Goal: Task Accomplishment & Management: Use online tool/utility

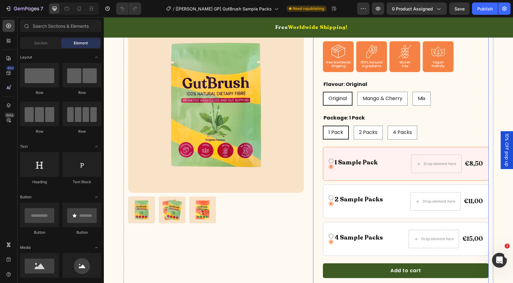
scroll to position [181, 0]
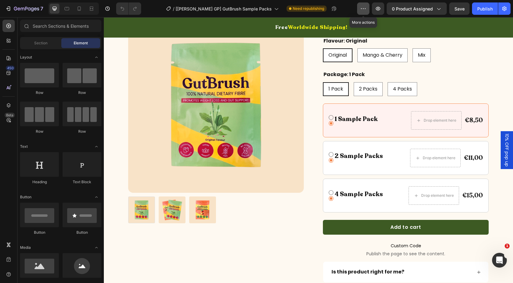
click at [364, 10] on icon "button" at bounding box center [363, 9] width 6 height 6
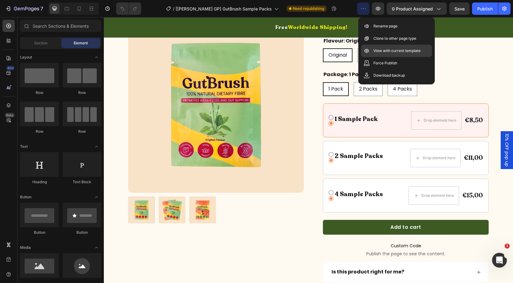
click at [381, 51] on p "View with current template" at bounding box center [397, 51] width 47 height 6
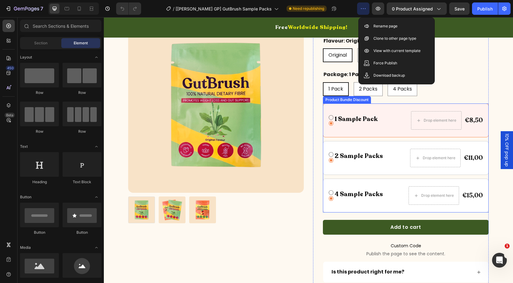
click at [349, 107] on div "Icon Icon 1 Sample Pack Text Block Row Drop element here €8,50 Product Price Pr…" at bounding box center [406, 121] width 166 height 34
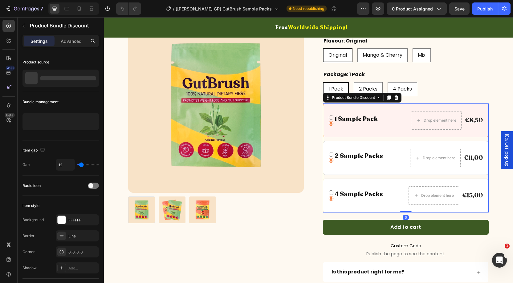
scroll to position [178, 0]
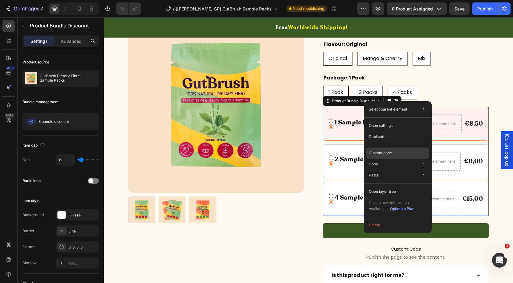
click at [383, 153] on p "Custom code" at bounding box center [380, 153] width 23 height 6
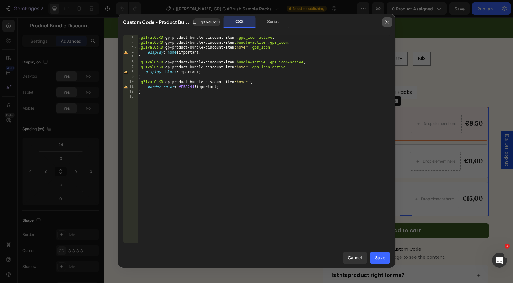
drag, startPoint x: 387, startPoint y: 22, endPoint x: 285, endPoint y: 36, distance: 103.4
click at [387, 22] on icon "button" at bounding box center [387, 22] width 5 height 5
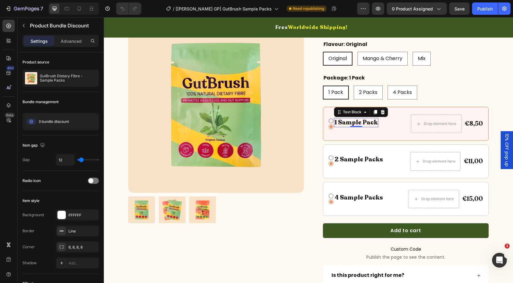
click at [375, 119] on div "1 Sample Pack" at bounding box center [356, 122] width 44 height 9
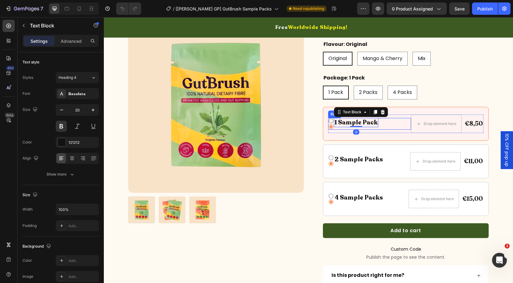
click at [400, 124] on div "Icon Icon 1 Sample Pack Text Block 0 Row" at bounding box center [369, 124] width 83 height 12
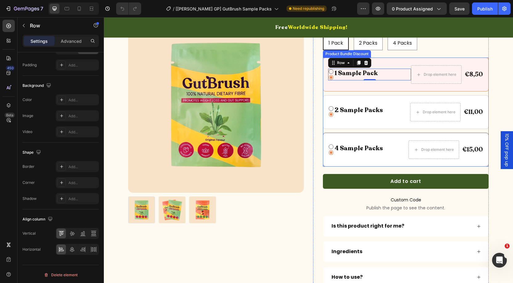
scroll to position [232, 0]
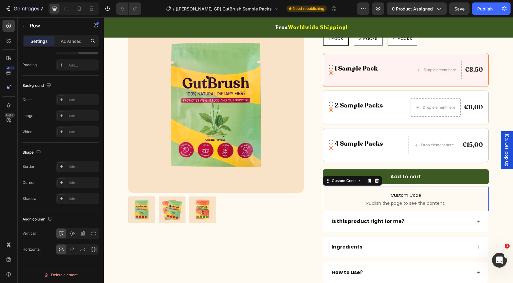
click at [400, 197] on span "Custom Code" at bounding box center [406, 195] width 166 height 7
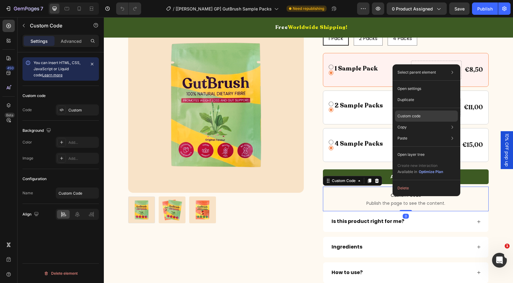
click at [410, 115] on p "Custom code" at bounding box center [409, 116] width 23 height 6
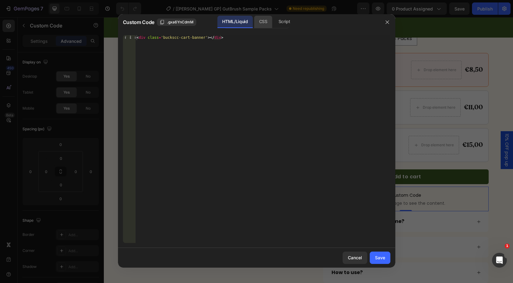
drag, startPoint x: 261, startPoint y: 23, endPoint x: 292, endPoint y: 21, distance: 30.6
click at [266, 23] on div "CSS" at bounding box center [263, 22] width 18 height 12
drag, startPoint x: 292, startPoint y: 21, endPoint x: 336, endPoint y: 30, distance: 44.3
click at [293, 21] on div "Script" at bounding box center [285, 22] width 22 height 12
click at [385, 22] on icon "button" at bounding box center [387, 22] width 5 height 5
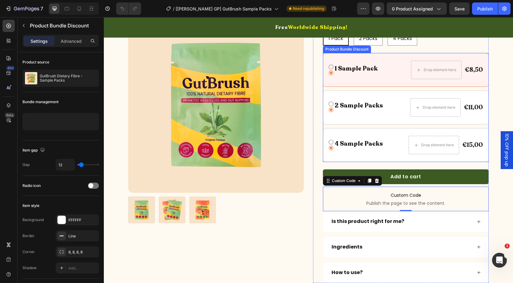
click at [351, 126] on div "Icon Icon 1 Sample Pack Text Block Row Drop element here €8,50 Product Price Pr…" at bounding box center [406, 107] width 166 height 109
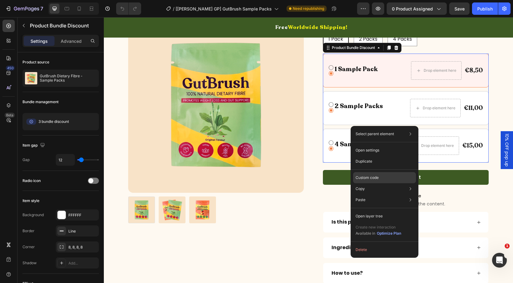
click at [369, 179] on p "Custom code" at bounding box center [367, 178] width 23 height 6
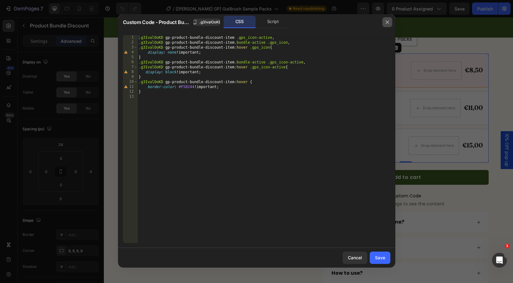
click at [388, 21] on icon "button" at bounding box center [387, 21] width 3 height 3
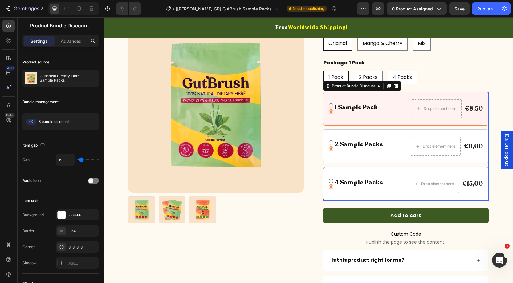
scroll to position [183, 0]
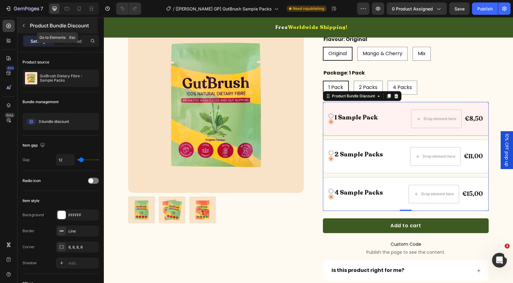
click at [22, 24] on icon "button" at bounding box center [23, 25] width 5 height 5
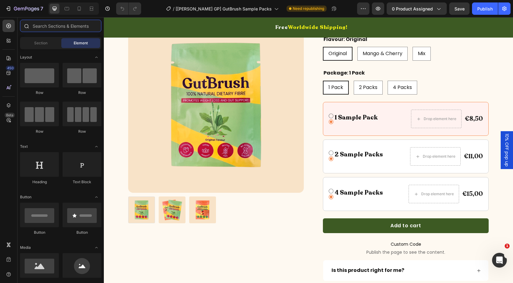
click at [39, 24] on input "text" at bounding box center [60, 26] width 81 height 12
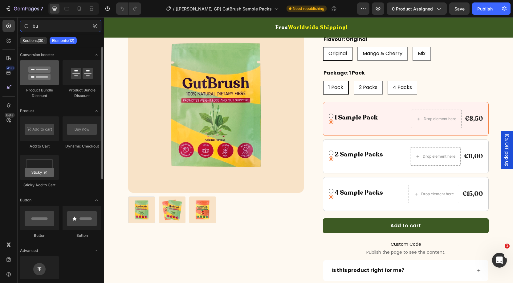
type input "bu"
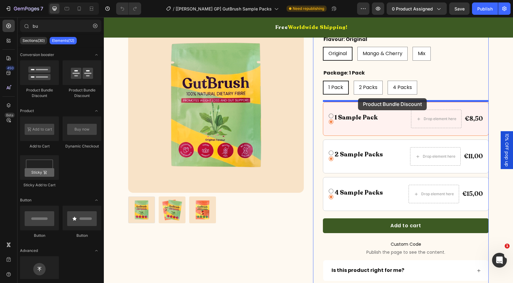
drag, startPoint x: 144, startPoint y: 97, endPoint x: 359, endPoint y: 99, distance: 214.6
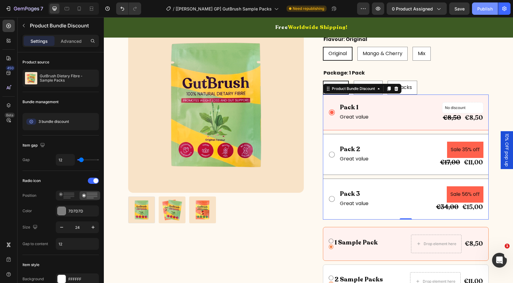
click at [483, 10] on div "Publish" at bounding box center [485, 9] width 15 height 6
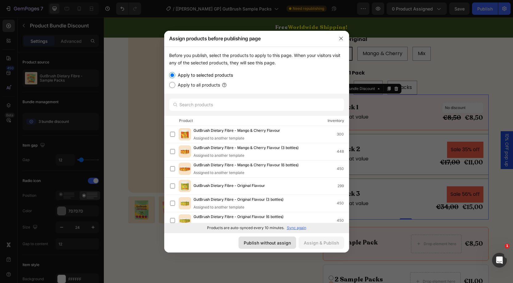
click at [286, 241] on div "Publish without assign" at bounding box center [267, 243] width 47 height 6
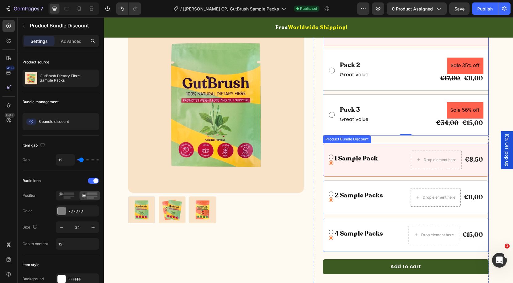
scroll to position [272, 0]
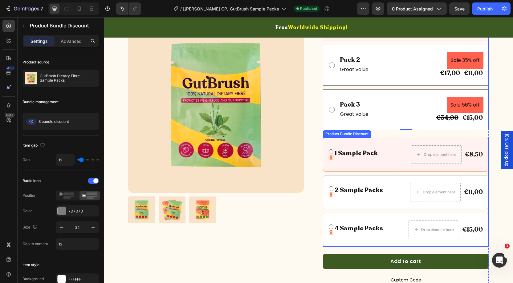
click at [348, 170] on div "Icon Icon 1 Sample Pack Text Block Row Drop element here €8,50 Product Price Pr…" at bounding box center [406, 192] width 166 height 109
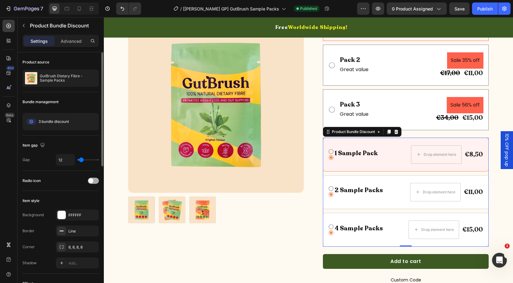
click at [92, 181] on span at bounding box center [90, 181] width 5 height 5
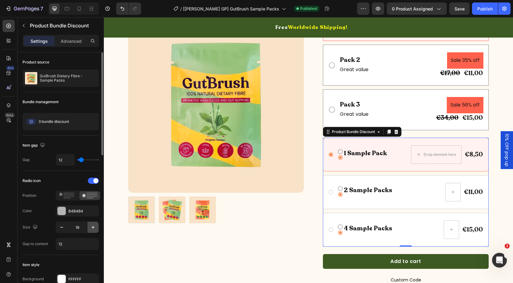
click at [92, 227] on icon "button" at bounding box center [93, 227] width 6 height 6
type input "20"
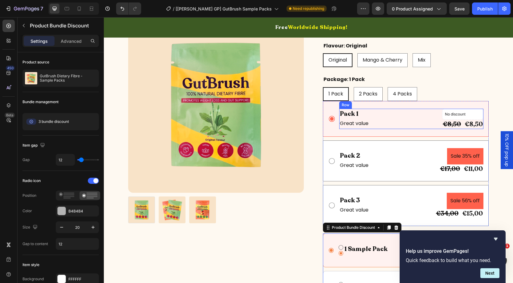
scroll to position [173, 0]
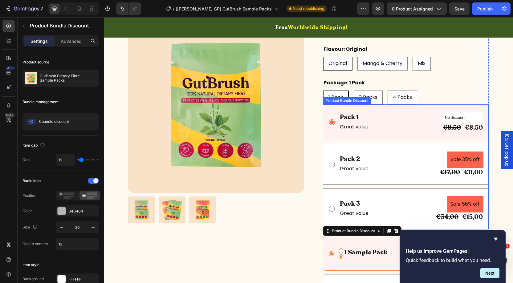
click at [333, 140] on div "Pack 1 Text Block Great value Text Block No discount Not be displayed when publ…" at bounding box center [406, 167] width 166 height 125
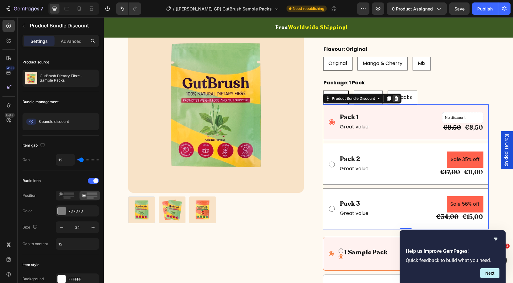
click at [400, 98] on div at bounding box center [396, 98] width 7 height 7
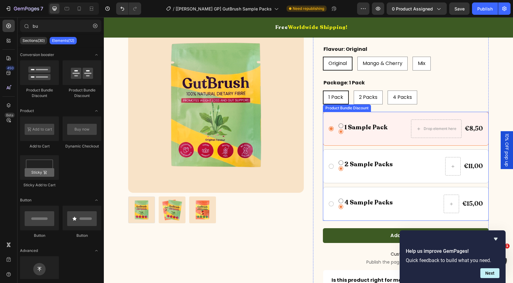
click at [330, 142] on div "Icon Icon 1 Sample Pack Text Block Row Drop element here €8,50 Product Price Pr…" at bounding box center [406, 129] width 166 height 34
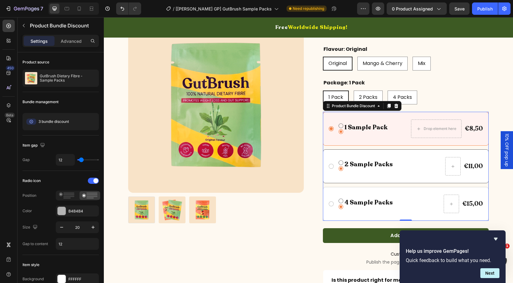
click at [333, 161] on div "Icon Icon 2 Sample Packs Text Block Row Text Block €11,00 Product Price Product…" at bounding box center [405, 166] width 155 height 19
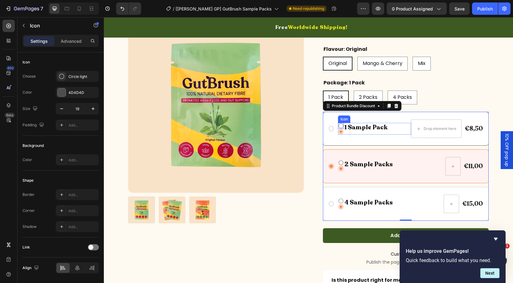
click at [341, 125] on icon at bounding box center [341, 126] width 6 height 6
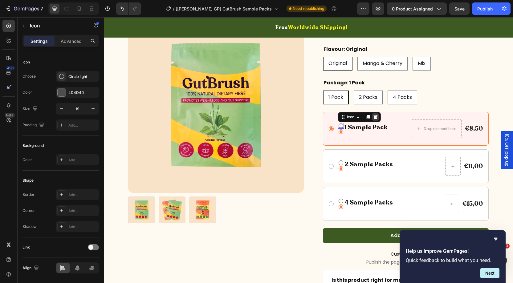
click at [375, 115] on icon at bounding box center [375, 117] width 5 height 5
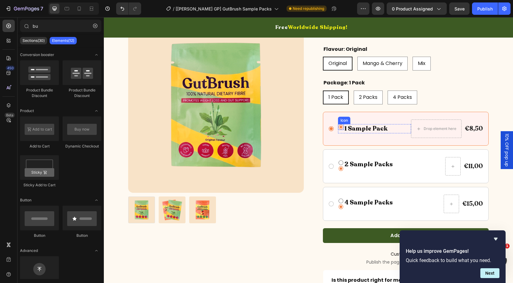
click at [341, 125] on icon at bounding box center [341, 127] width 5 height 5
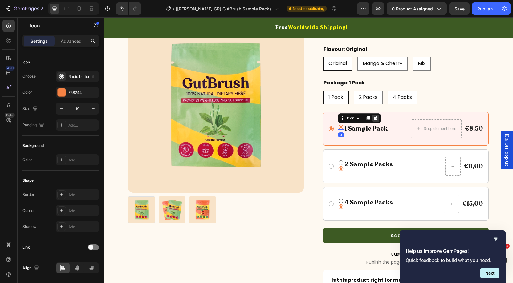
click at [377, 118] on icon at bounding box center [376, 118] width 4 height 4
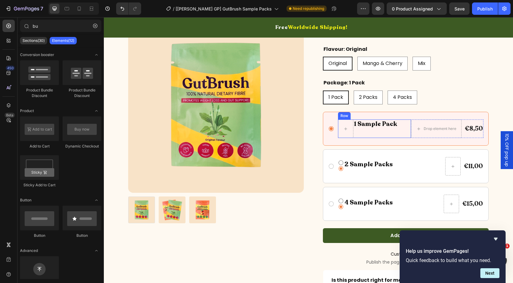
click at [362, 130] on div "1 Sample Pack Text Block" at bounding box center [376, 129] width 44 height 19
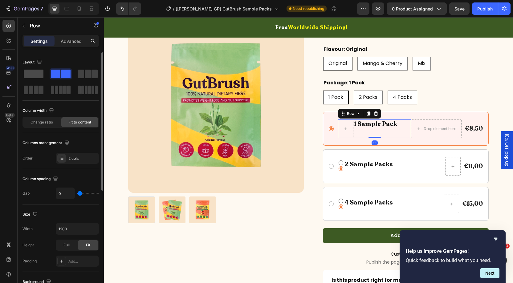
click at [34, 75] on span at bounding box center [34, 74] width 20 height 9
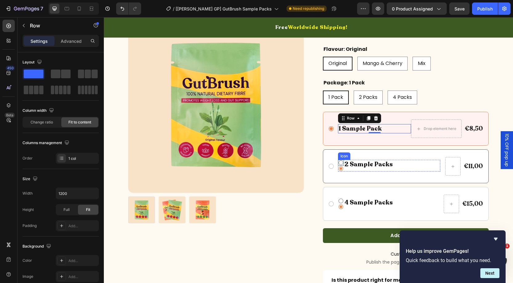
click at [340, 161] on icon at bounding box center [341, 163] width 6 height 6
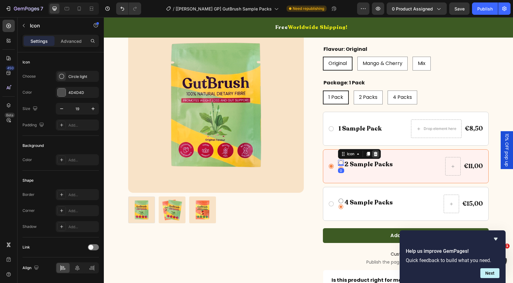
click at [377, 153] on icon at bounding box center [376, 154] width 4 height 4
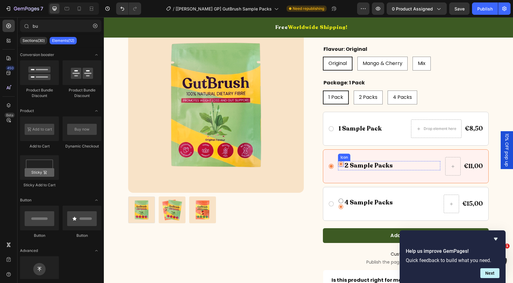
click at [342, 164] on icon at bounding box center [341, 164] width 6 height 6
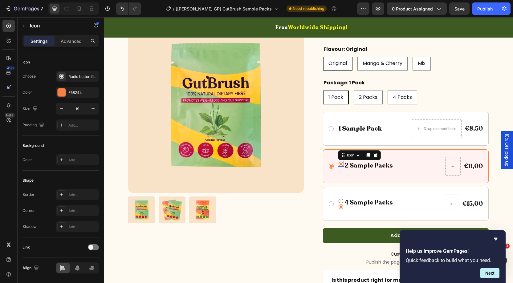
drag, startPoint x: 374, startPoint y: 154, endPoint x: 371, endPoint y: 155, distance: 3.3
click at [375, 154] on icon at bounding box center [376, 155] width 4 height 4
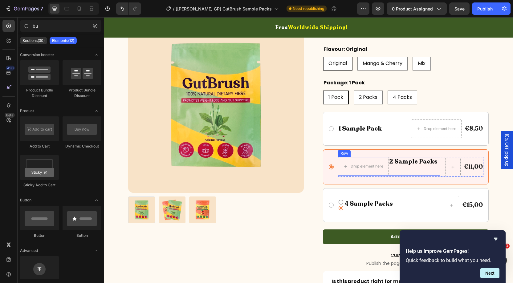
click at [393, 167] on div "2 Sample Packs Text Block" at bounding box center [414, 166] width 50 height 19
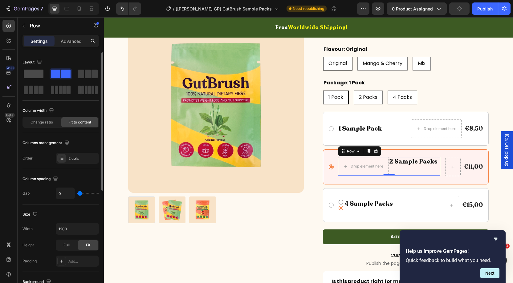
click at [38, 74] on span at bounding box center [34, 74] width 20 height 9
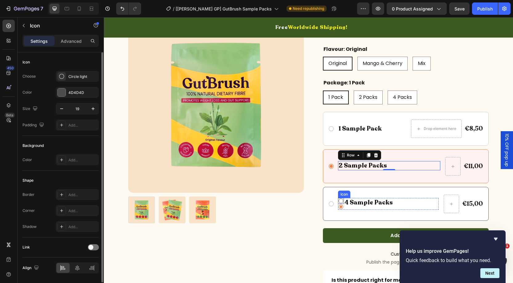
click at [340, 200] on icon at bounding box center [341, 201] width 6 height 6
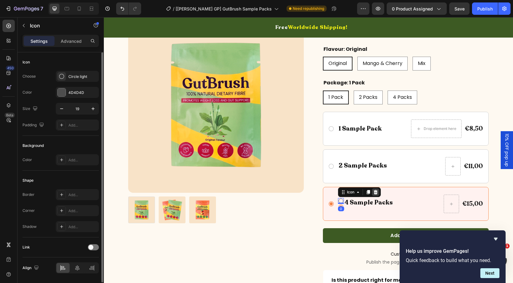
click at [377, 191] on icon at bounding box center [375, 192] width 5 height 5
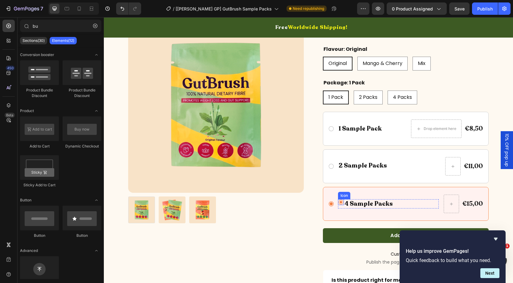
click at [340, 201] on div "Icon" at bounding box center [341, 203] width 6 height 6
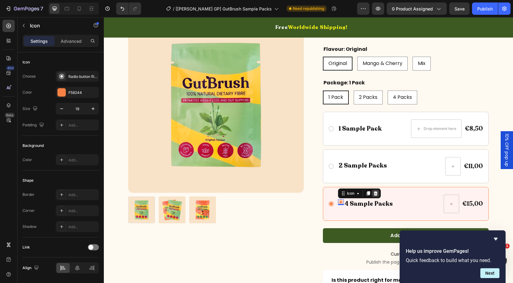
click at [374, 193] on icon at bounding box center [375, 193] width 5 height 5
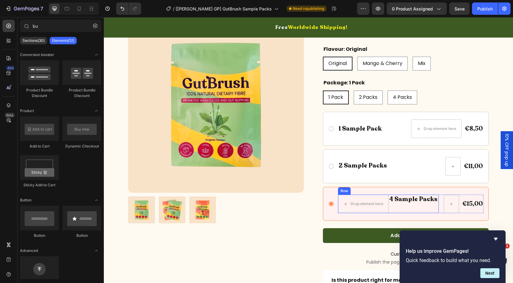
click at [398, 205] on div "4 Sample Packs Text Block" at bounding box center [414, 204] width 50 height 19
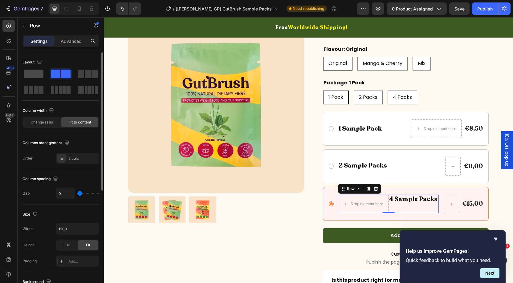
click at [35, 72] on span at bounding box center [34, 74] width 20 height 9
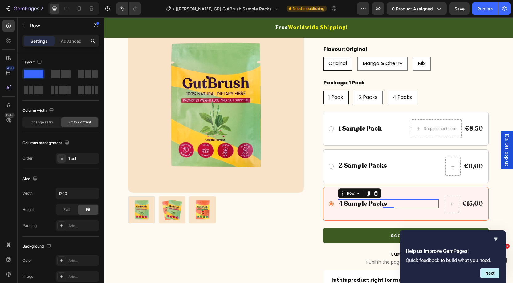
click at [494, 237] on icon "Hide survey" at bounding box center [495, 239] width 7 height 7
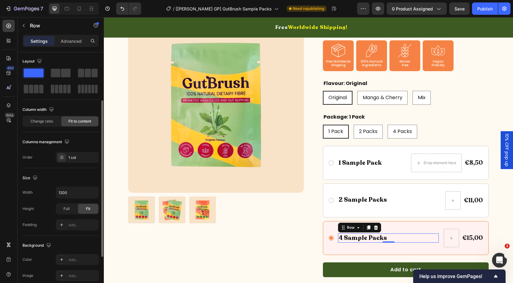
scroll to position [0, 0]
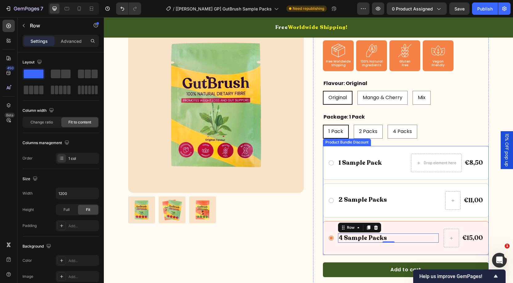
click at [331, 224] on div "4 Sample Packs Text Block Row 0 €15,00 Product Price Product Price Row Row" at bounding box center [406, 238] width 166 height 34
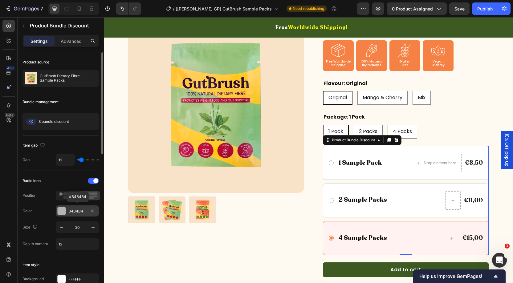
click at [64, 209] on div at bounding box center [62, 211] width 8 height 8
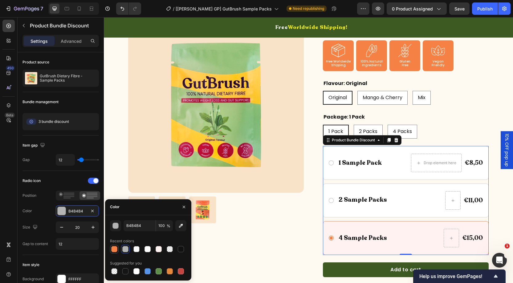
click at [115, 251] on div at bounding box center [114, 249] width 6 height 6
click at [124, 251] on div at bounding box center [125, 249] width 6 height 6
type input "B4B4B4"
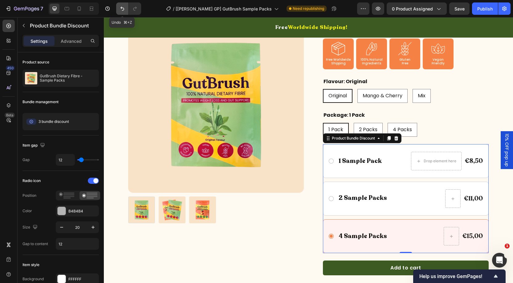
click at [119, 6] on icon "Undo/Redo" at bounding box center [122, 9] width 6 height 6
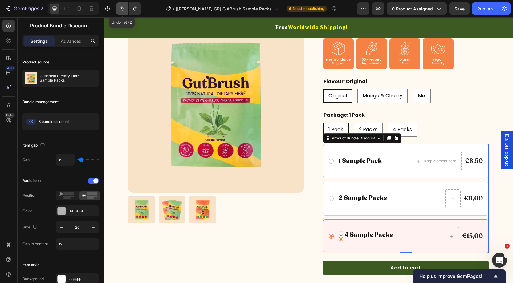
click at [119, 6] on icon "Undo/Redo" at bounding box center [122, 9] width 6 height 6
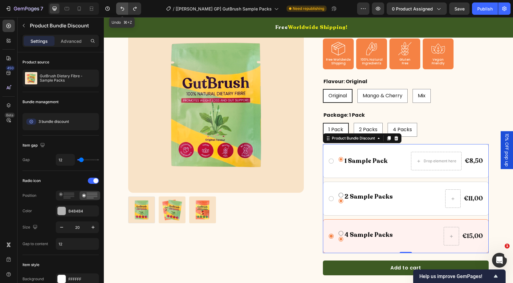
click at [119, 6] on icon "Undo/Redo" at bounding box center [122, 9] width 6 height 6
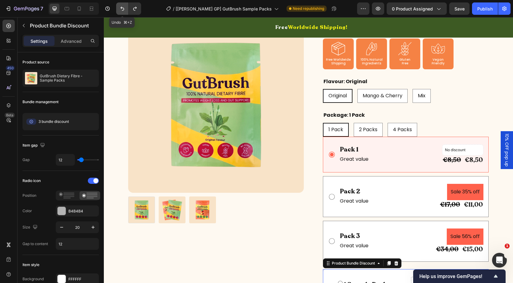
type input "18"
click at [119, 6] on icon "Undo/Redo" at bounding box center [122, 9] width 6 height 6
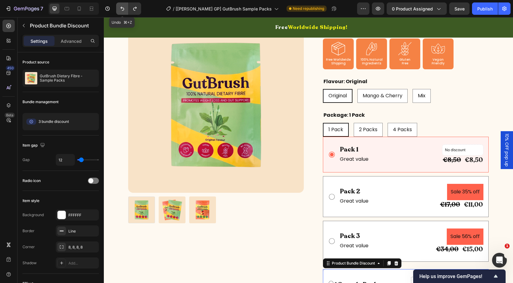
click at [119, 6] on icon "Undo/Redo" at bounding box center [122, 9] width 6 height 6
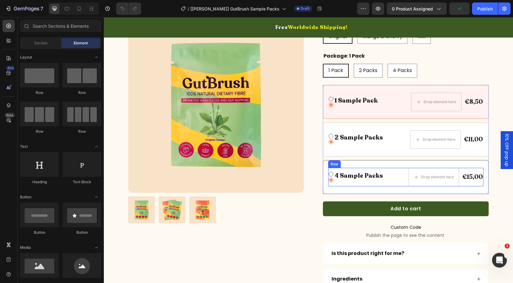
scroll to position [193, 0]
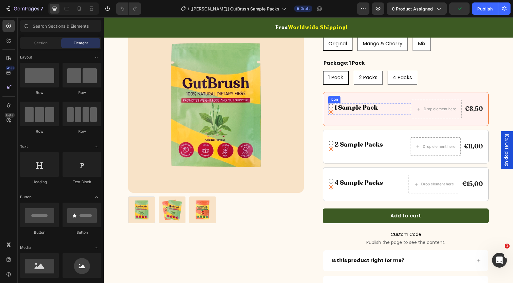
click at [331, 106] on icon at bounding box center [331, 106] width 6 height 6
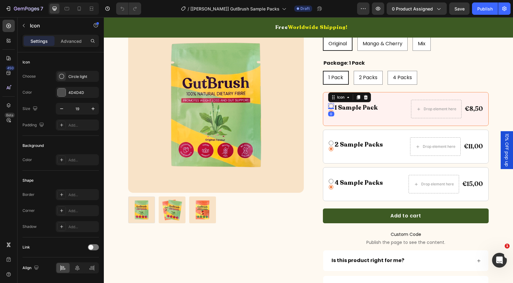
click at [331, 112] on div "0" at bounding box center [331, 114] width 6 height 5
click at [366, 95] on icon at bounding box center [366, 97] width 4 height 4
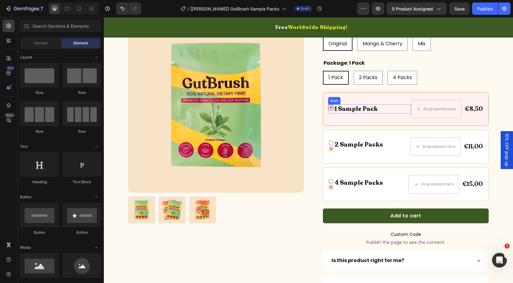
drag, startPoint x: 329, startPoint y: 106, endPoint x: 338, endPoint y: 105, distance: 9.0
click at [329, 106] on icon at bounding box center [331, 108] width 6 height 6
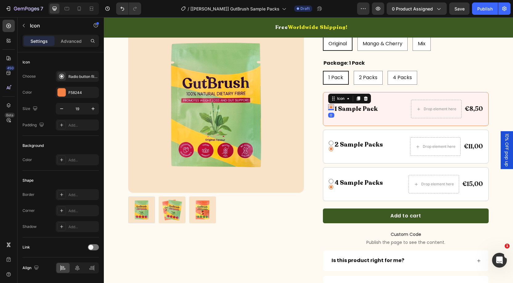
click at [370, 97] on div "Icon" at bounding box center [349, 99] width 43 height 10
click at [368, 97] on icon at bounding box center [366, 98] width 5 height 5
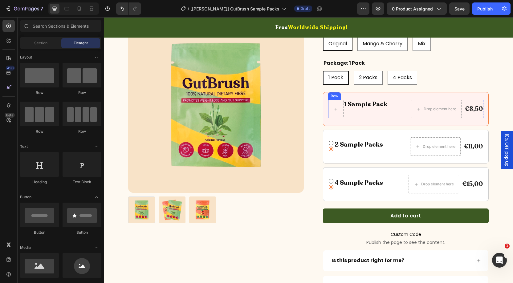
click at [354, 113] on div "1 Sample Pack Text Block" at bounding box center [366, 109] width 44 height 19
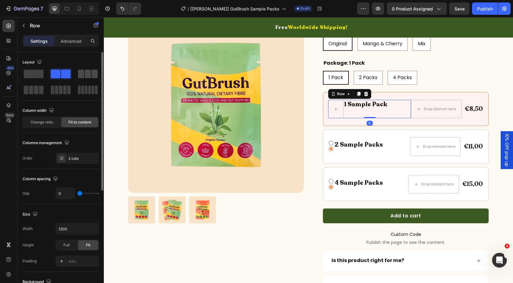
drag, startPoint x: 41, startPoint y: 73, endPoint x: 94, endPoint y: 77, distance: 53.5
click at [46, 72] on div at bounding box center [61, 81] width 76 height 27
click at [36, 73] on span at bounding box center [34, 74] width 20 height 9
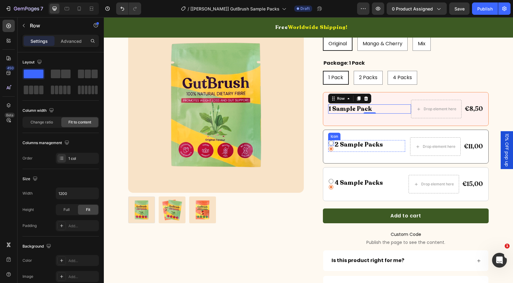
click at [332, 142] on icon at bounding box center [331, 143] width 6 height 6
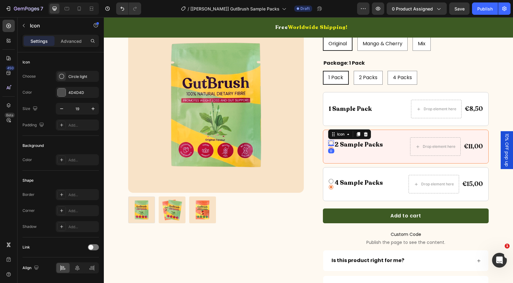
drag, startPoint x: 368, startPoint y: 133, endPoint x: 341, endPoint y: 143, distance: 29.1
click at [367, 133] on icon at bounding box center [366, 134] width 5 height 5
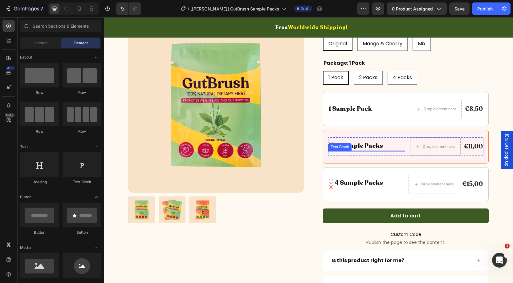
click at [331, 145] on div "Text Block" at bounding box center [340, 147] width 21 height 6
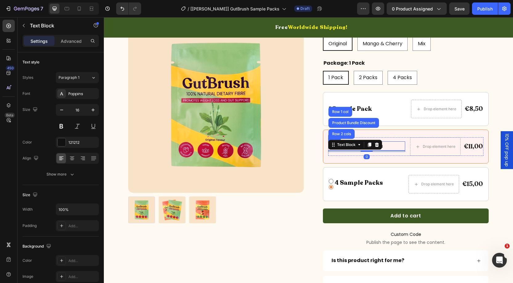
click at [394, 147] on div "Icon 2 Sample Packs Text Block Row" at bounding box center [366, 146] width 77 height 9
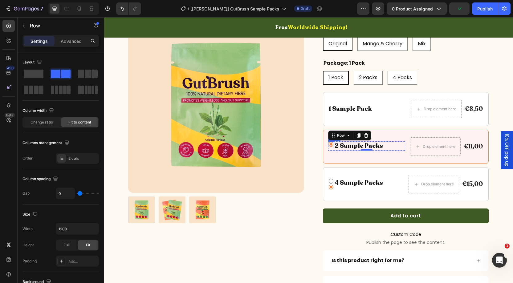
click at [331, 143] on icon at bounding box center [331, 144] width 5 height 5
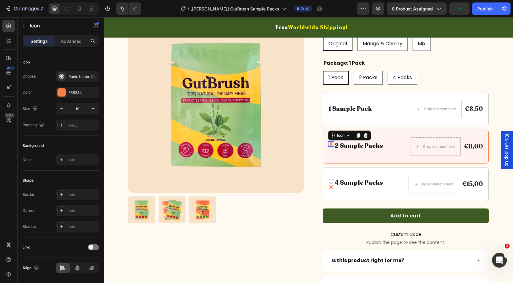
drag, startPoint x: 365, startPoint y: 135, endPoint x: 365, endPoint y: 144, distance: 9.6
click at [368, 135] on icon at bounding box center [366, 135] width 5 height 5
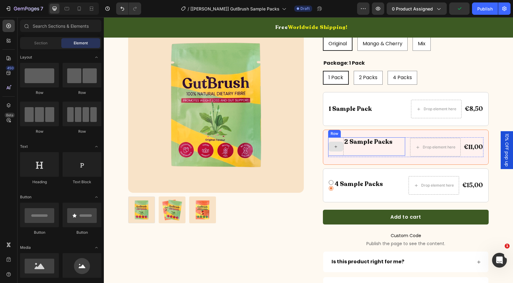
click at [360, 149] on div "2 Sample Packs Text Block" at bounding box center [369, 147] width 50 height 19
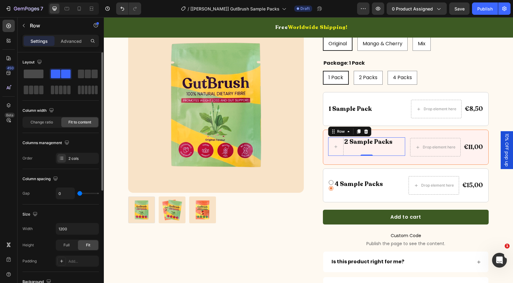
click at [37, 76] on span at bounding box center [34, 74] width 20 height 9
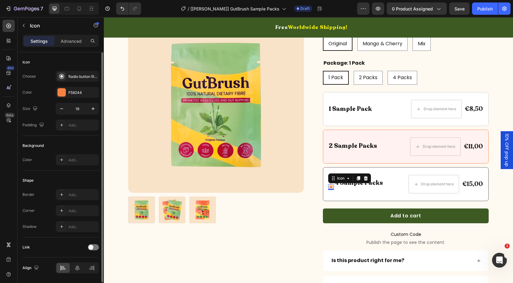
click at [334, 187] on icon at bounding box center [331, 187] width 6 height 6
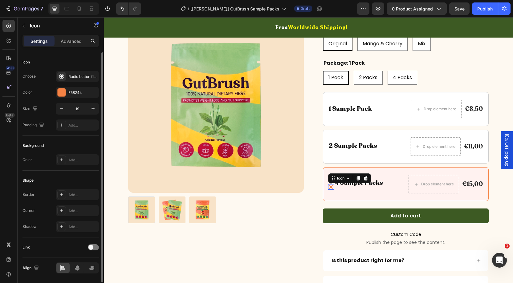
drag, startPoint x: 367, startPoint y: 177, endPoint x: 324, endPoint y: 182, distance: 43.1
click at [367, 177] on icon at bounding box center [366, 178] width 4 height 4
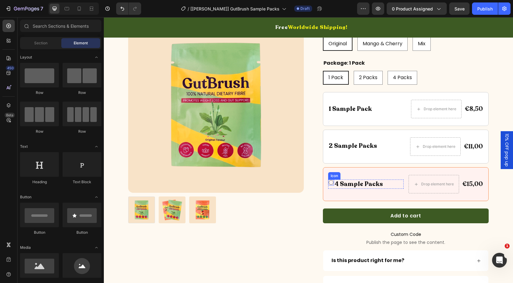
click at [333, 182] on icon at bounding box center [331, 183] width 6 height 6
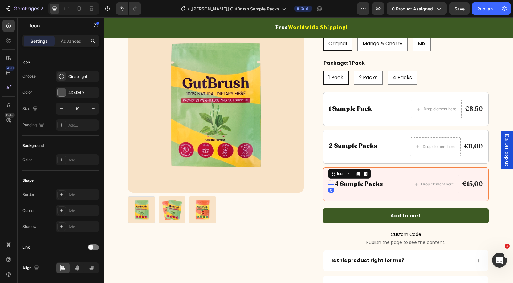
click at [367, 172] on icon at bounding box center [366, 174] width 4 height 4
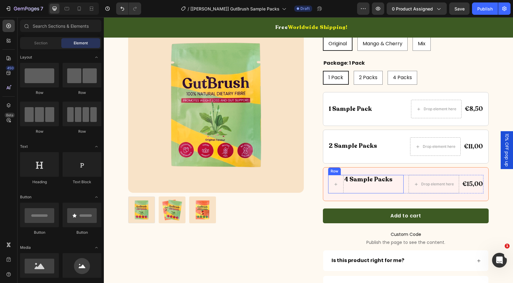
click at [356, 186] on div "4 Sample Packs Text Block" at bounding box center [369, 184] width 50 height 19
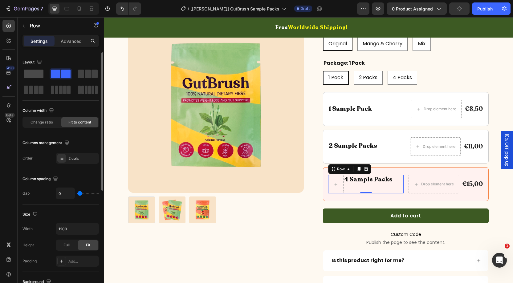
click at [33, 74] on span at bounding box center [34, 74] width 20 height 9
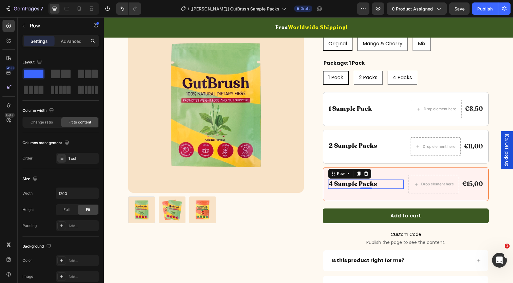
drag, startPoint x: 367, startPoint y: 191, endPoint x: 360, endPoint y: 191, distance: 7.4
click at [369, 191] on div "4 Sample Packs Text Block Row 0" at bounding box center [366, 184] width 76 height 19
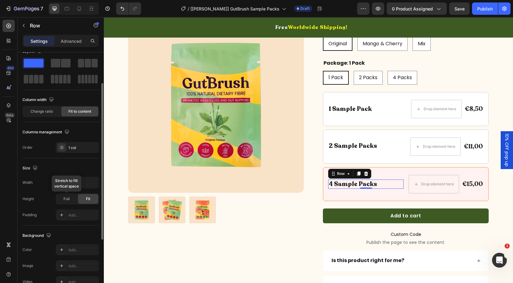
scroll to position [0, 0]
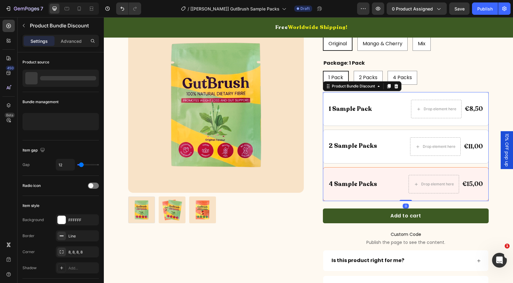
click at [391, 163] on div "1 Sample Pack Text Block Row Drop element here €8,50 Product Price Product Pric…" at bounding box center [406, 146] width 166 height 109
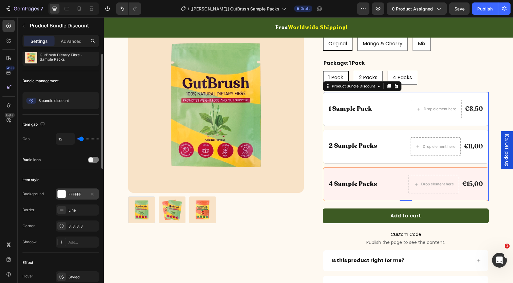
scroll to position [15, 0]
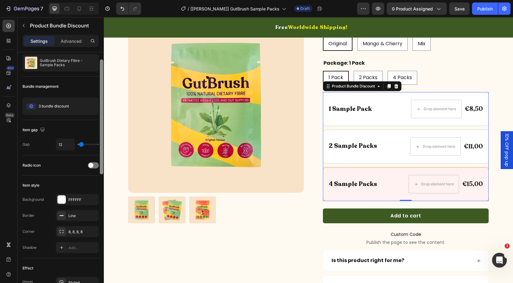
drag, startPoint x: 92, startPoint y: 164, endPoint x: 100, endPoint y: 164, distance: 8.0
click at [92, 164] on span at bounding box center [90, 165] width 5 height 5
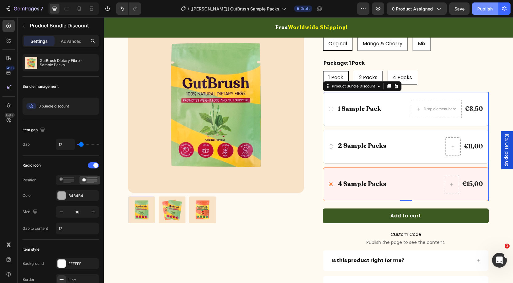
click at [484, 12] on button "Publish" at bounding box center [485, 8] width 26 height 12
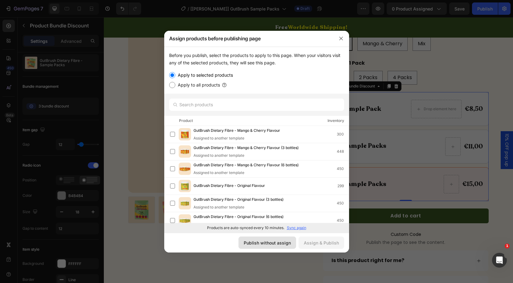
click at [278, 242] on div "Publish without assign" at bounding box center [267, 243] width 47 height 6
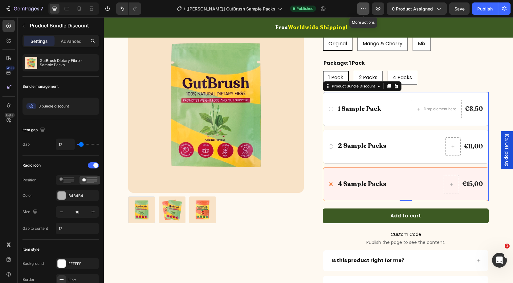
click at [361, 11] on button "button" at bounding box center [363, 8] width 12 height 12
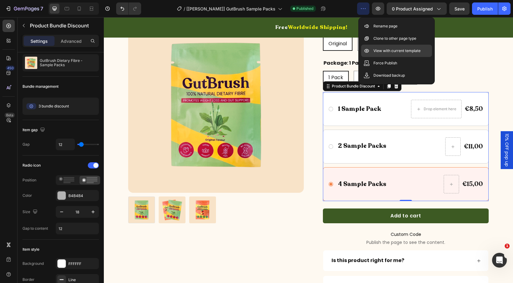
click at [393, 51] on p "View with current template" at bounding box center [397, 51] width 47 height 6
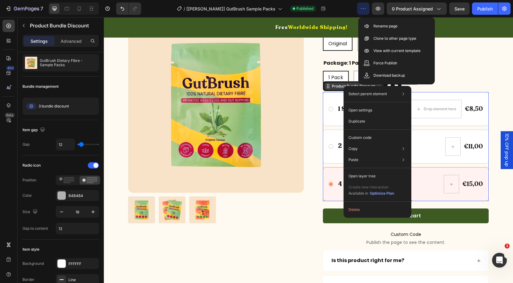
drag, startPoint x: 344, startPoint y: 86, endPoint x: 452, endPoint y: 133, distance: 118.1
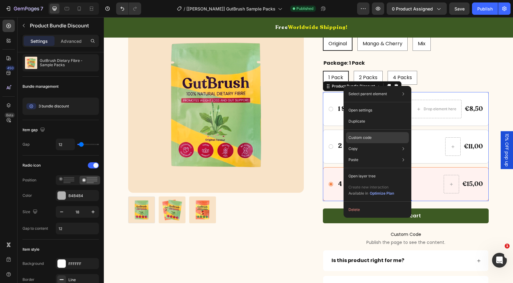
click at [354, 136] on p "Custom code" at bounding box center [360, 138] width 23 height 6
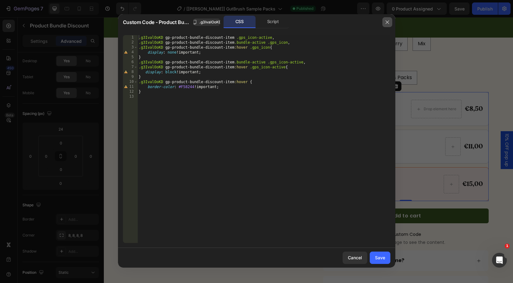
click at [386, 23] on icon "button" at bounding box center [387, 22] width 5 height 5
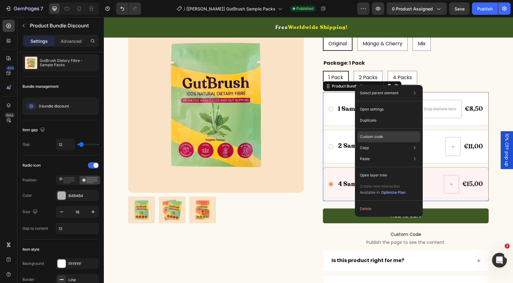
click at [368, 135] on p "Custom code" at bounding box center [371, 137] width 23 height 6
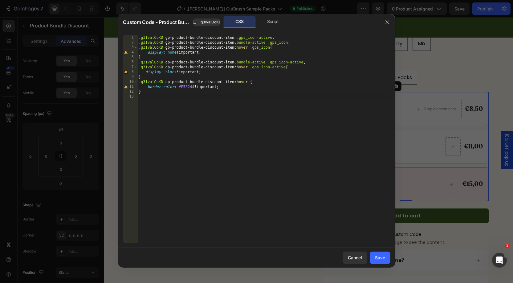
click at [150, 96] on div ".g3IvalOoKD gp-product-bundle-discount-item .gps_icon-active , .g3IvalOoKD gp-p…" at bounding box center [264, 144] width 253 height 218
paste textarea "}"
drag, startPoint x: 185, startPoint y: 101, endPoint x: 286, endPoint y: 130, distance: 105.7
click at [187, 100] on div ".g3IvalOoKD gp-product-bundle-discount-item .gps_icon-active , .g3IvalOoKD gp-p…" at bounding box center [264, 144] width 253 height 218
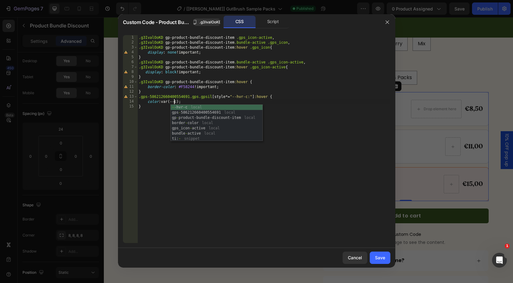
drag, startPoint x: 215, startPoint y: 96, endPoint x: 283, endPoint y: 107, distance: 69.1
click at [215, 96] on div ".g3IvalOoKD gp-product-bundle-discount-item .gps_icon-active , .g3IvalOoKD gp-p…" at bounding box center [264, 144] width 253 height 218
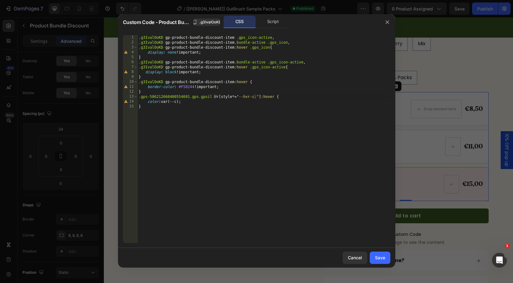
scroll to position [0, 0]
click at [212, 20] on span ".g3IvalOoKD" at bounding box center [211, 22] width 22 height 6
drag, startPoint x: 213, startPoint y: 97, endPoint x: 138, endPoint y: 96, distance: 74.6
click at [138, 96] on div ".g3IvalOoKD gp-product-bundle-discount-item .gps_icon-active , .g3IvalOoKD gp-p…" at bounding box center [264, 144] width 253 height 218
paste textarea "3IvalOoKD"
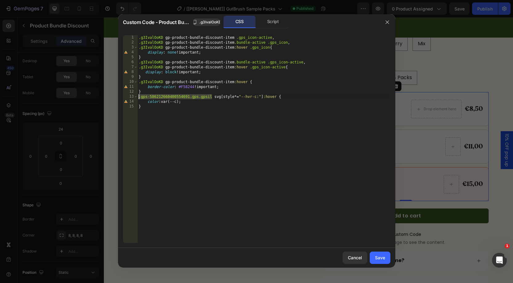
type textarea ".g3IvalOoKD svg[style*="--hvr-c:"]:hover {"
click at [378, 256] on div "Save" at bounding box center [380, 258] width 10 height 6
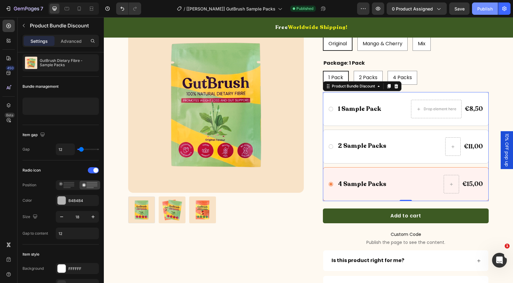
click at [479, 9] on div "Publish" at bounding box center [485, 9] width 15 height 6
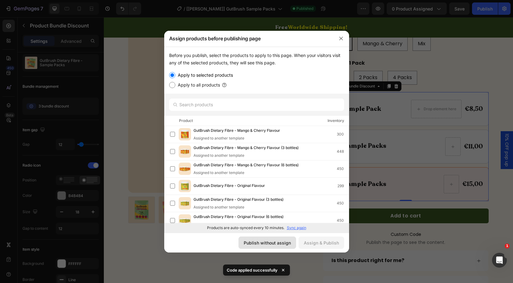
click at [285, 245] on button "Publish without assign" at bounding box center [268, 243] width 58 height 12
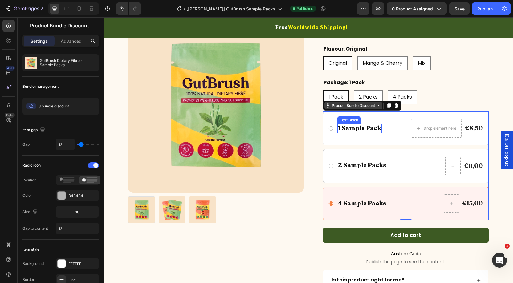
scroll to position [171, 0]
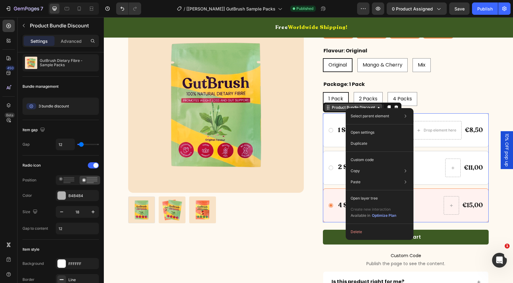
drag, startPoint x: 346, startPoint y: 108, endPoint x: 461, endPoint y: 147, distance: 121.4
click at [361, 162] on p "Custom code" at bounding box center [362, 160] width 23 height 6
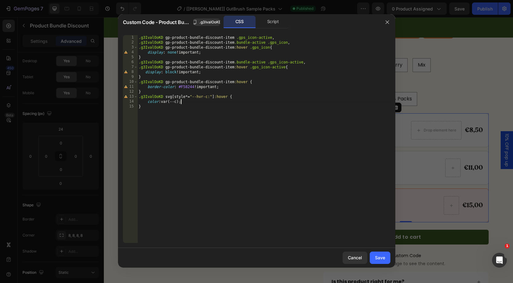
drag, startPoint x: 182, startPoint y: 102, endPoint x: 245, endPoint y: 107, distance: 63.7
click at [182, 102] on div ".g3IvalOoKD gp-product-bundle-discount-item .gps_icon-active , .g3IvalOoKD gp-p…" at bounding box center [264, 144] width 253 height 218
type textarea "color: var(--c) !important;"
click at [359, 253] on button "Cancel" at bounding box center [355, 258] width 25 height 12
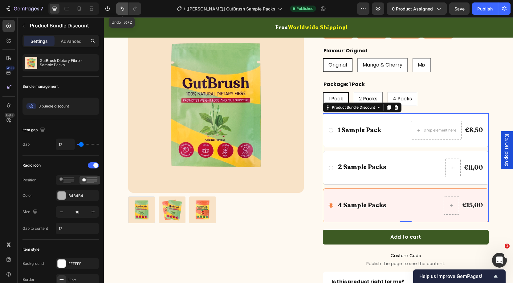
click at [125, 8] on icon "Undo/Redo" at bounding box center [122, 9] width 6 height 6
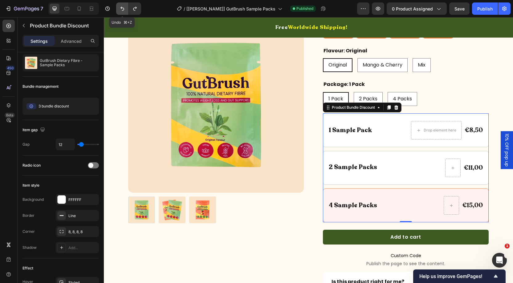
click at [125, 8] on icon "Undo/Redo" at bounding box center [122, 9] width 6 height 6
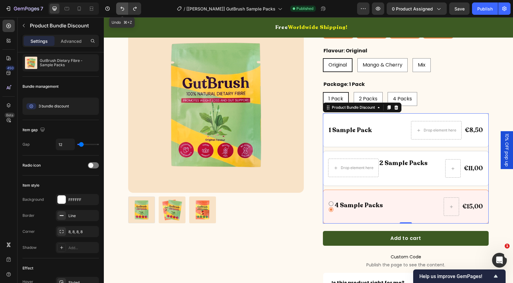
click at [125, 8] on icon "Undo/Redo" at bounding box center [122, 9] width 6 height 6
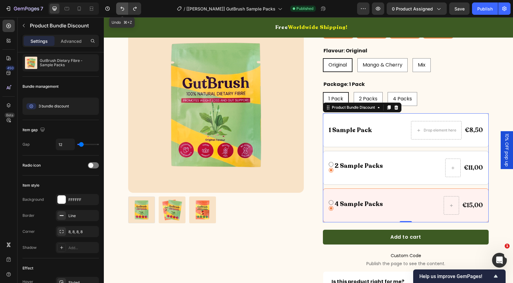
click at [125, 8] on icon "Undo/Redo" at bounding box center [122, 9] width 6 height 6
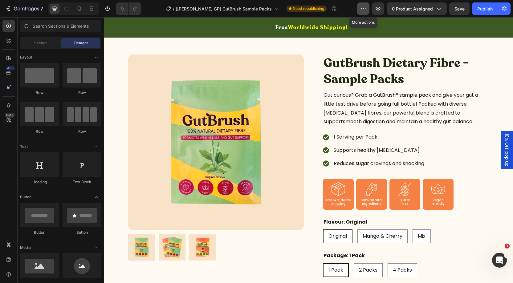
click at [362, 10] on icon "button" at bounding box center [363, 9] width 6 height 6
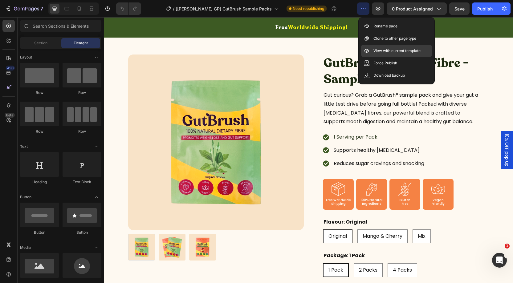
click at [383, 50] on p "View with current template" at bounding box center [397, 51] width 47 height 6
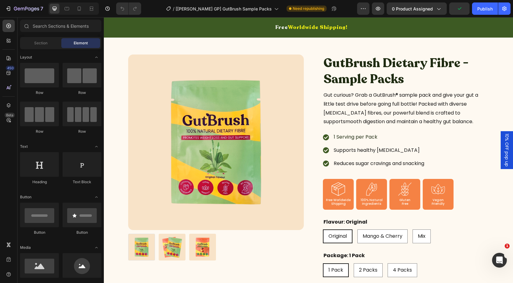
click at [479, 8] on div "Publish" at bounding box center [485, 9] width 15 height 6
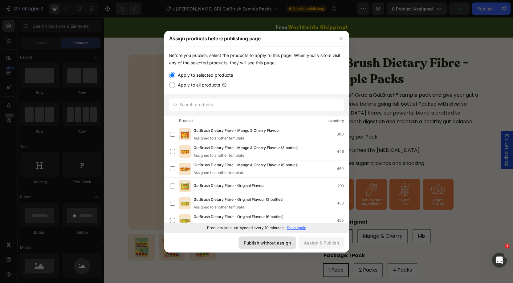
click at [273, 244] on div "Publish without assign" at bounding box center [267, 243] width 47 height 6
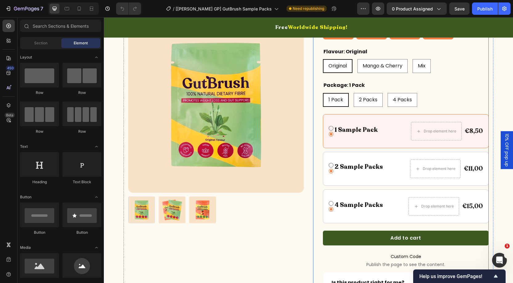
scroll to position [179, 0]
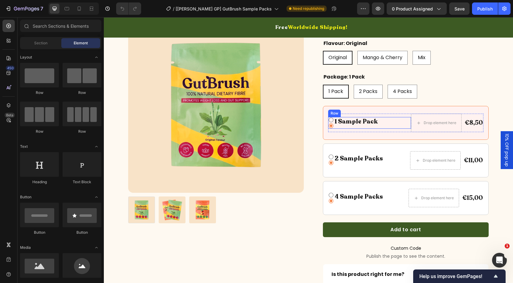
click at [380, 120] on div "Icon Icon 1 Sample Pack Text Block Row" at bounding box center [369, 123] width 83 height 12
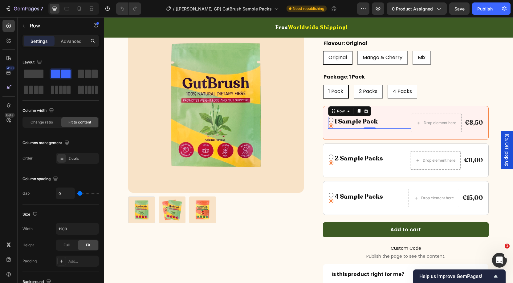
click at [384, 125] on div "Icon Icon 1 Sample Pack Text Block Row 0" at bounding box center [369, 123] width 83 height 12
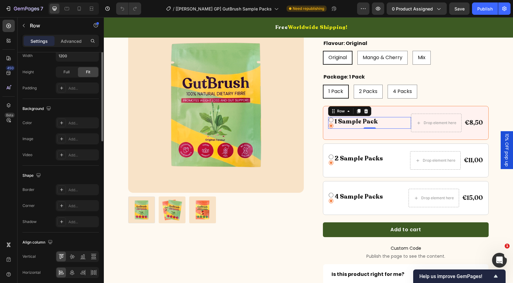
scroll to position [196, 0]
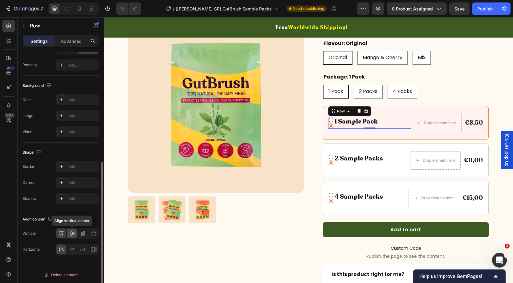
click at [73, 232] on icon at bounding box center [72, 234] width 6 height 6
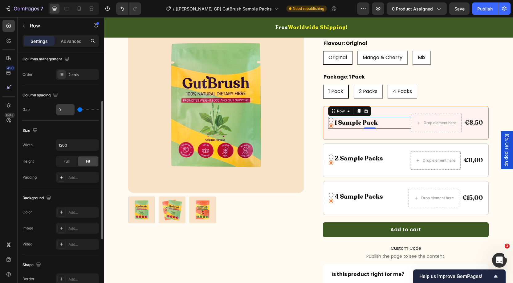
scroll to position [84, 0]
click at [65, 109] on input "0" at bounding box center [65, 110] width 19 height 11
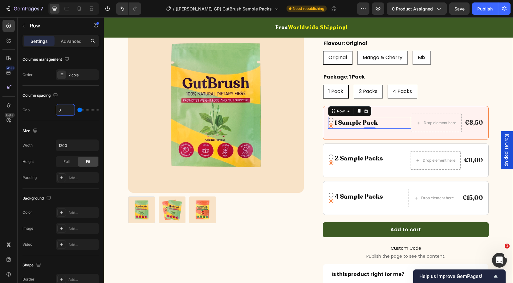
type input "2"
type input "20"
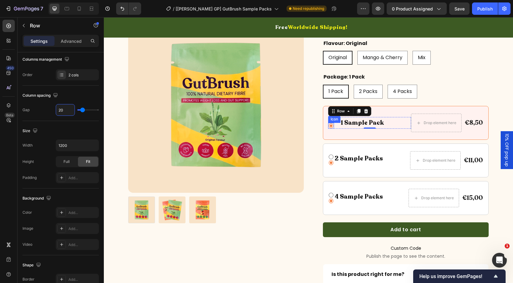
click at [333, 124] on icon at bounding box center [331, 126] width 5 height 5
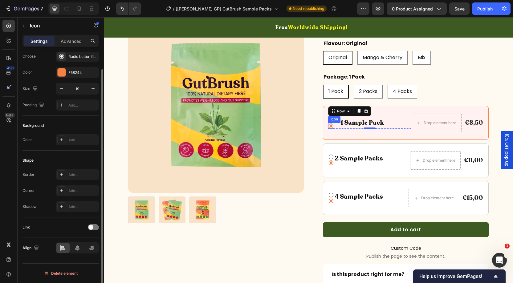
scroll to position [0, 0]
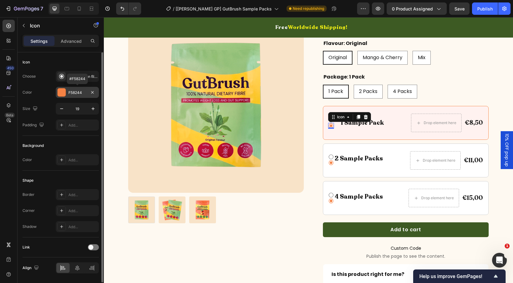
click at [71, 93] on div "F58244" at bounding box center [77, 93] width 18 height 6
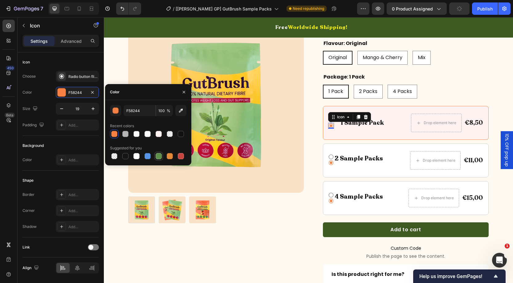
click at [158, 154] on div at bounding box center [159, 156] width 6 height 6
click at [114, 134] on div at bounding box center [114, 134] width 6 height 6
type input "F58244"
click at [373, 131] on div "Icon Icon 0 1 Sample Pack Text Block Row Drop element here €8,50 Product Price …" at bounding box center [406, 123] width 166 height 34
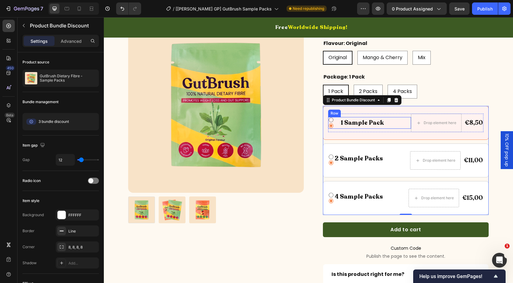
click at [339, 122] on div "Icon Icon 1 Sample Pack Text Block Row" at bounding box center [369, 123] width 83 height 12
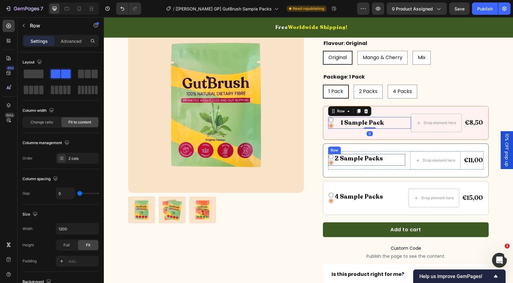
click at [337, 162] on div "2 Sample Packs Text Block" at bounding box center [359, 160] width 50 height 12
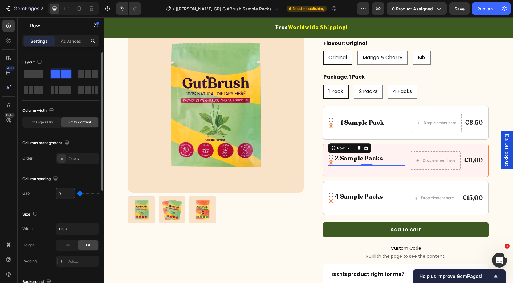
drag, startPoint x: 66, startPoint y: 194, endPoint x: 1, endPoint y: 168, distance: 69.2
click at [66, 194] on input "0" at bounding box center [65, 193] width 19 height 11
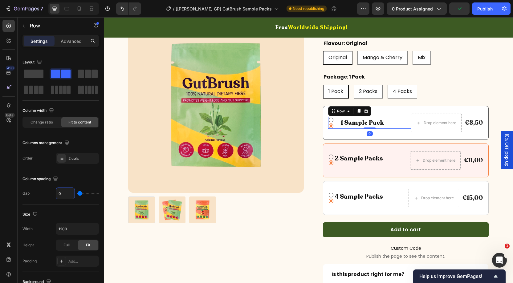
click at [339, 123] on div "Icon Icon 1 Sample Pack Text Block Row 0" at bounding box center [369, 123] width 83 height 12
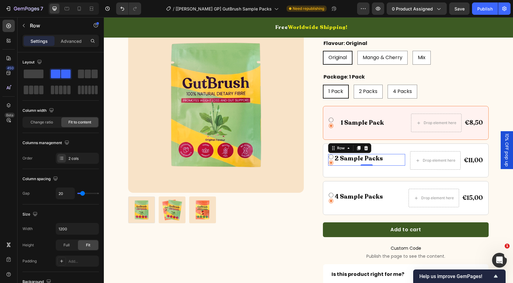
drag, startPoint x: 362, startPoint y: 163, endPoint x: 199, endPoint y: 171, distance: 163.4
click at [362, 163] on div "2 Sample Packs Text Block" at bounding box center [359, 160] width 50 height 12
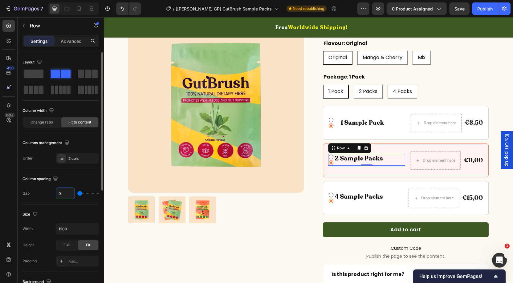
click at [66, 193] on input "0" at bounding box center [65, 193] width 19 height 11
type input "2"
type input "20"
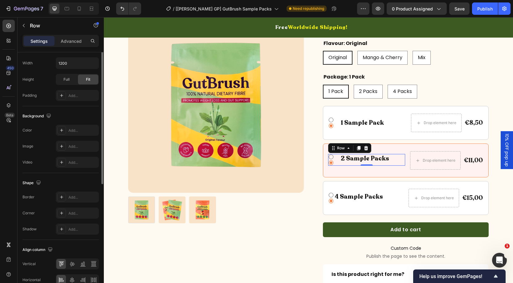
scroll to position [196, 0]
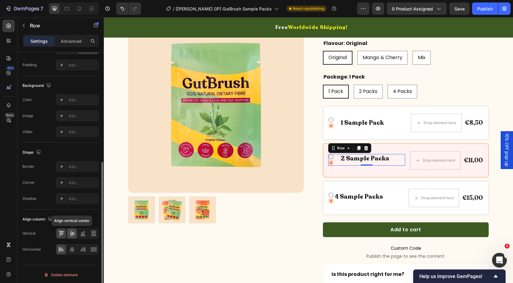
type input "20"
drag, startPoint x: 74, startPoint y: 231, endPoint x: 100, endPoint y: 223, distance: 27.6
click at [75, 230] on div at bounding box center [72, 234] width 10 height 10
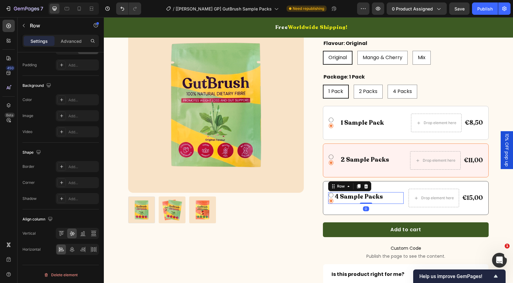
click at [395, 199] on div "Icon Icon 4 Sample Packs Text Block Row 0" at bounding box center [366, 198] width 76 height 12
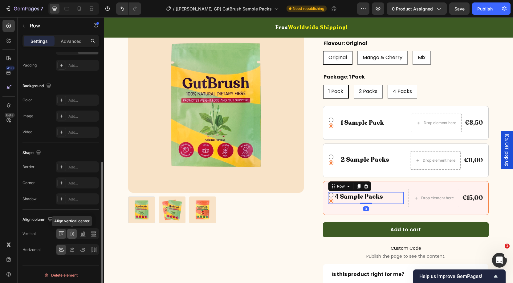
click at [75, 232] on div at bounding box center [72, 234] width 10 height 10
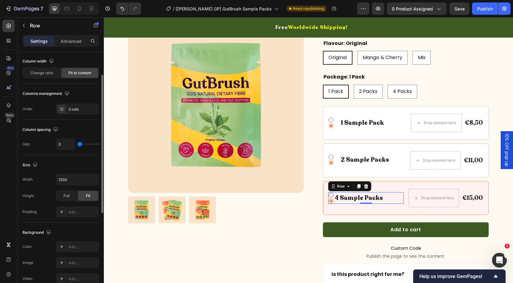
scroll to position [38, 0]
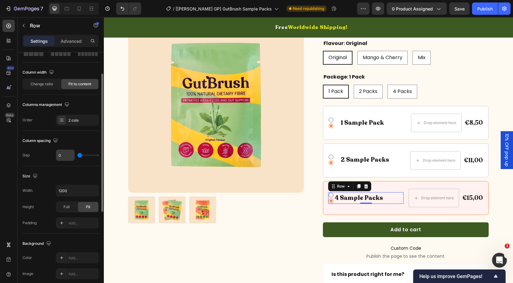
click at [66, 154] on input "0" at bounding box center [65, 155] width 19 height 11
type input "2"
type input "20"
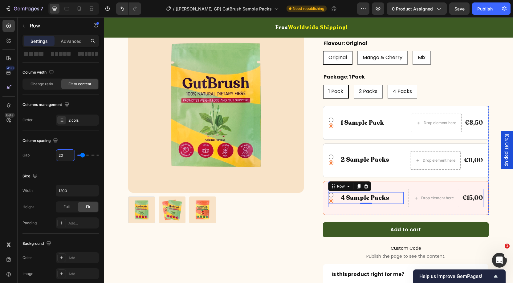
click at [339, 206] on div "Icon Icon 4 Sample Packs Text Block Row 0" at bounding box center [366, 198] width 76 height 19
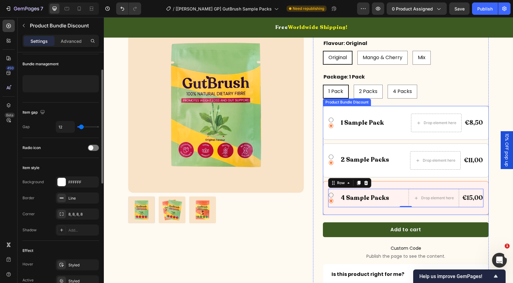
click at [334, 209] on div "Icon Icon 4 Sample Packs Text Block Row Drop element here €15,00 Product Price …" at bounding box center [406, 198] width 166 height 34
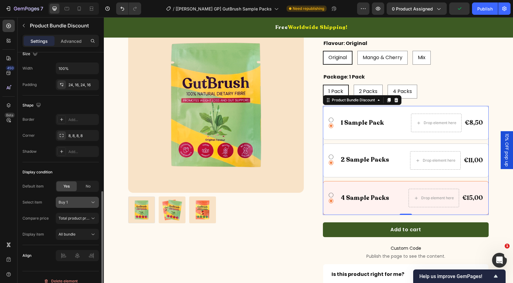
scroll to position [287, 0]
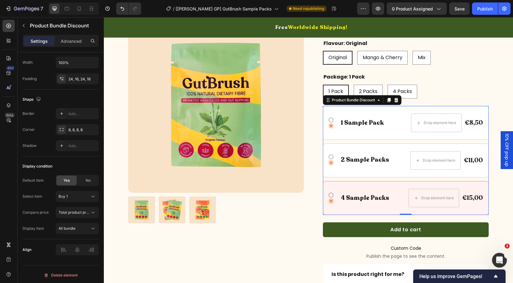
click at [355, 185] on div "Icon Icon 4 Sample Packs Text Block Row Drop element here €15,00 Product Price …" at bounding box center [406, 198] width 166 height 34
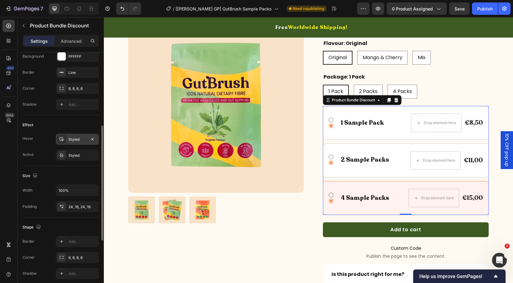
scroll to position [158, 0]
click at [77, 135] on div "Styled" at bounding box center [77, 139] width 43 height 11
click at [343, 177] on div "Icon Icon 1 Sample Pack Text Block Row Drop element here €8,50 Product Price Pr…" at bounding box center [406, 160] width 166 height 109
click at [483, 12] on div "Publish" at bounding box center [485, 9] width 15 height 6
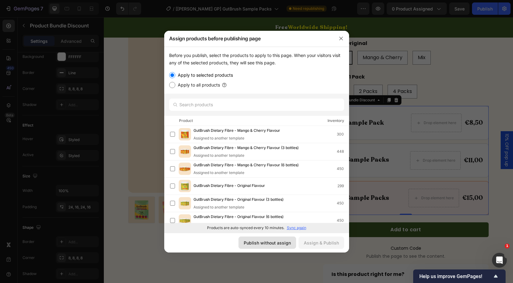
click at [269, 239] on button "Publish without assign" at bounding box center [268, 243] width 58 height 12
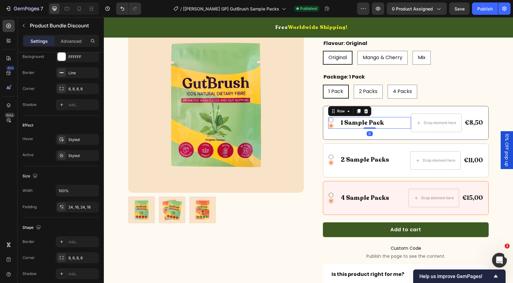
click at [338, 124] on div "Icon Icon 1 Sample Pack Text Block Row 0" at bounding box center [369, 123] width 83 height 12
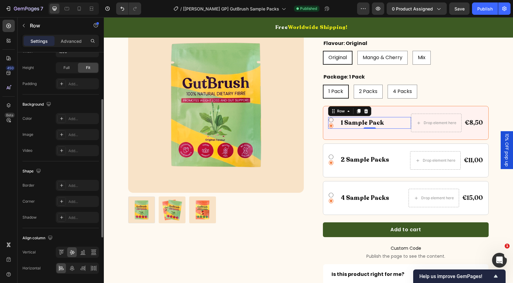
scroll to position [196, 0]
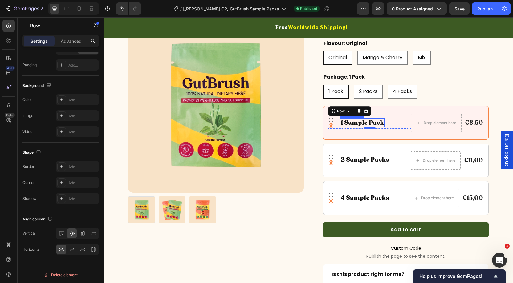
click at [341, 125] on p "1 Sample Pack" at bounding box center [362, 123] width 43 height 8
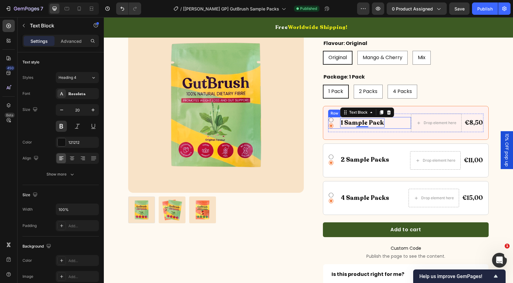
click at [394, 121] on div "Icon Icon 1 Sample Pack Text Block 0 Row" at bounding box center [369, 123] width 83 height 12
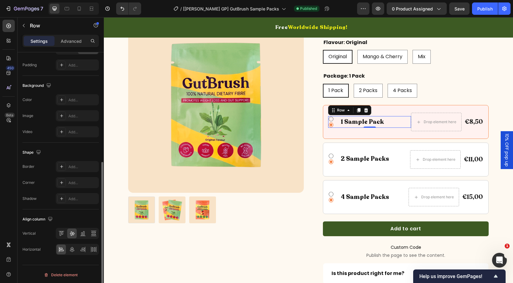
scroll to position [180, 0]
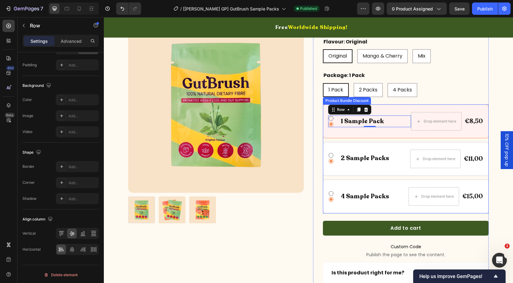
click at [351, 138] on div "Icon Icon 1 Sample Pack Text Block Row 0 Drop element here €8,50 Product Price …" at bounding box center [406, 159] width 166 height 109
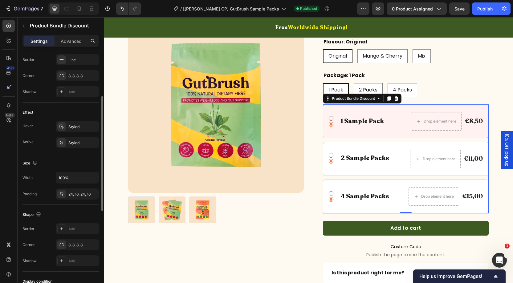
scroll to position [204, 0]
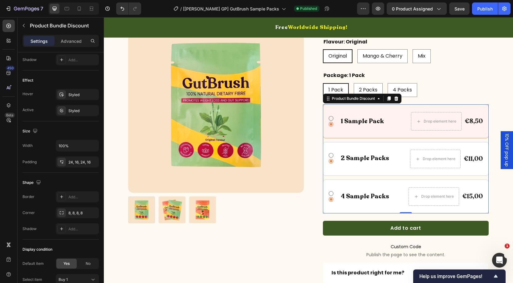
click at [347, 105] on div "Icon Icon 1 Sample Pack Text Block Row Drop element here €8,50 Product Price Pr…" at bounding box center [406, 122] width 166 height 34
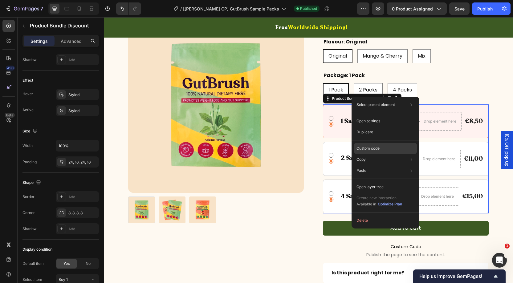
click at [370, 149] on p "Custom code" at bounding box center [368, 149] width 23 height 6
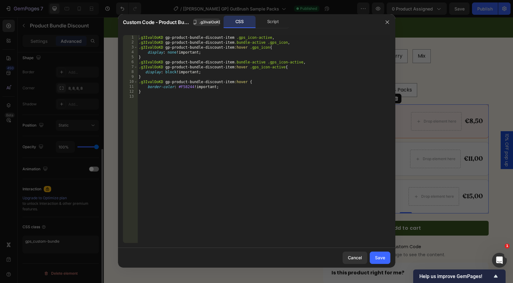
scroll to position [162, 0]
drag, startPoint x: 280, startPoint y: 23, endPoint x: 260, endPoint y: 23, distance: 20.1
click at [280, 23] on div "Script" at bounding box center [273, 22] width 32 height 12
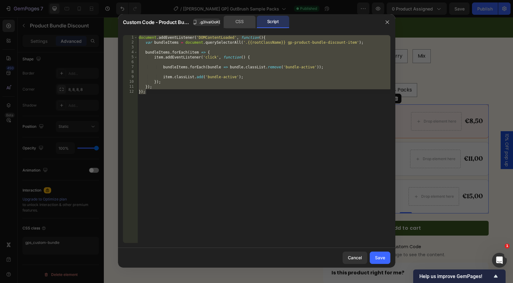
click at [230, 22] on div "CSS" at bounding box center [240, 22] width 32 height 12
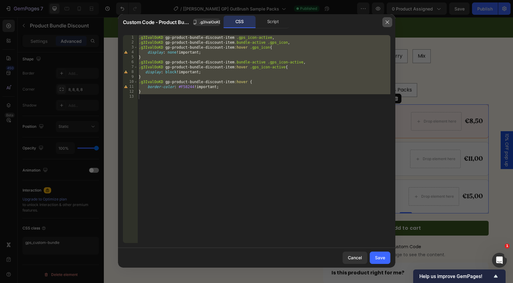
drag, startPoint x: 387, startPoint y: 23, endPoint x: 269, endPoint y: 100, distance: 140.3
click at [387, 23] on icon "button" at bounding box center [387, 22] width 5 height 5
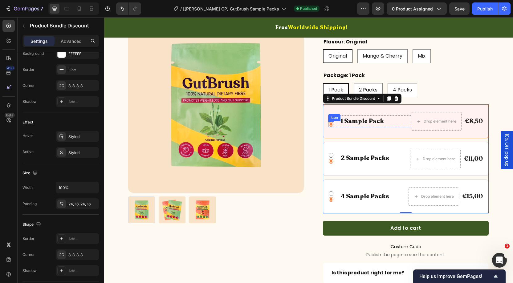
click at [331, 121] on icon at bounding box center [331, 124] width 6 height 6
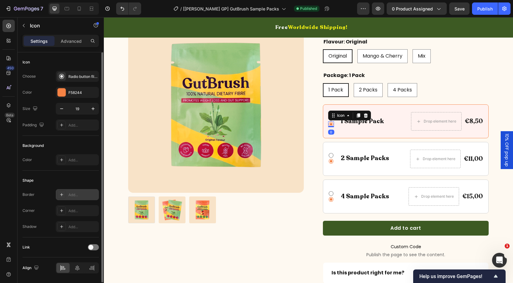
scroll to position [19, 0]
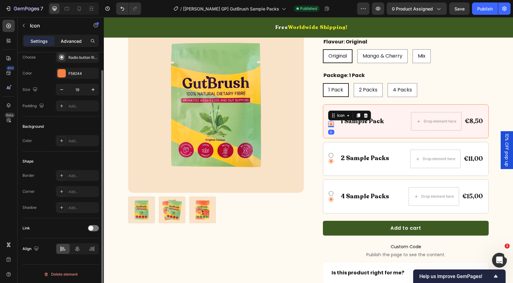
click at [68, 40] on p "Advanced" at bounding box center [71, 41] width 21 height 6
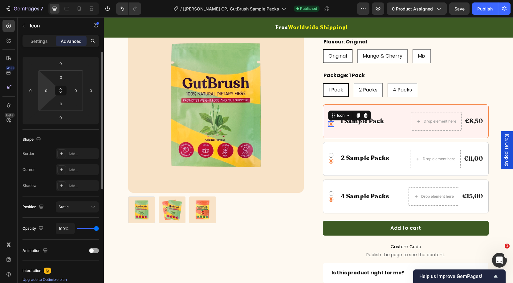
scroll to position [162, 0]
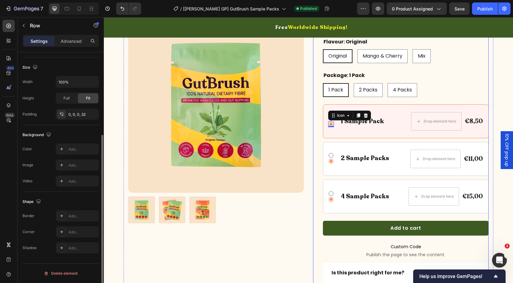
click at [321, 103] on div "GutBrush Dietary Fibre - Sample Packs Product Title Gut curious? Grab a GutBrus…" at bounding box center [401, 104] width 176 height 461
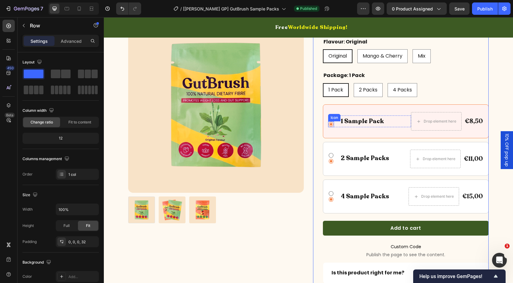
click at [333, 125] on icon at bounding box center [331, 124] width 6 height 6
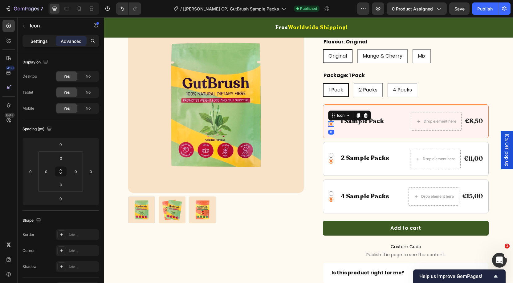
click at [42, 40] on p "Settings" at bounding box center [39, 41] width 17 height 6
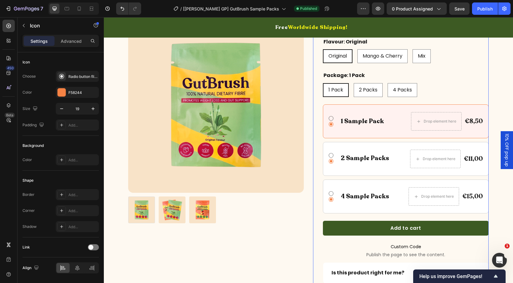
click at [314, 128] on div "GutBrush Dietary Fibre - Sample Packs Product Title Gut curious? Grab a GutBrus…" at bounding box center [401, 104] width 176 height 461
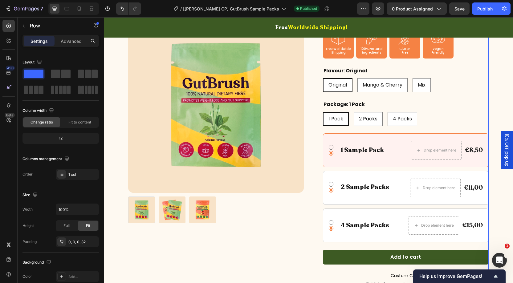
scroll to position [142, 0]
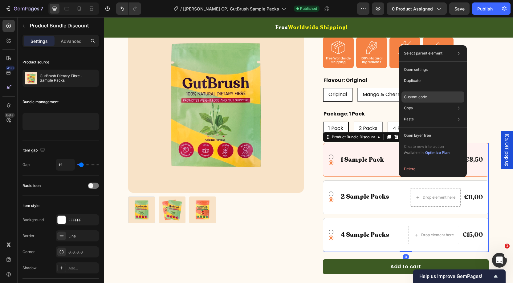
click at [418, 96] on p "Custom code" at bounding box center [415, 97] width 23 height 6
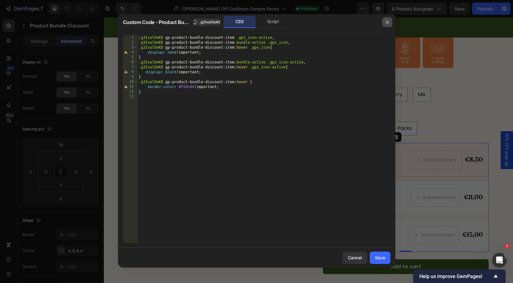
click at [392, 22] on button "button" at bounding box center [388, 22] width 10 height 10
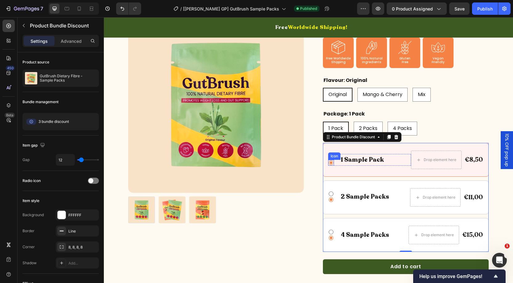
click at [333, 162] on icon at bounding box center [331, 163] width 5 height 5
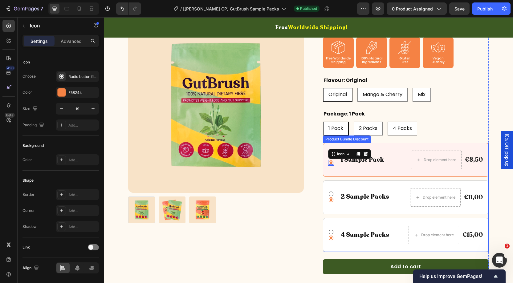
scroll to position [142, 0]
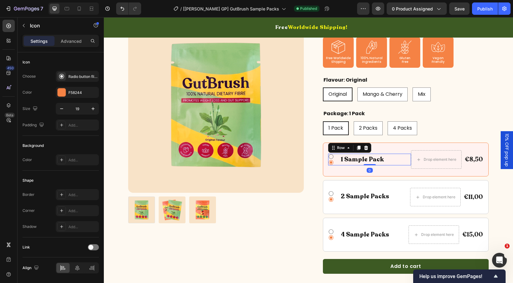
click at [399, 161] on div "Icon Icon 1 Sample Pack Text Block Row 0" at bounding box center [369, 160] width 83 height 12
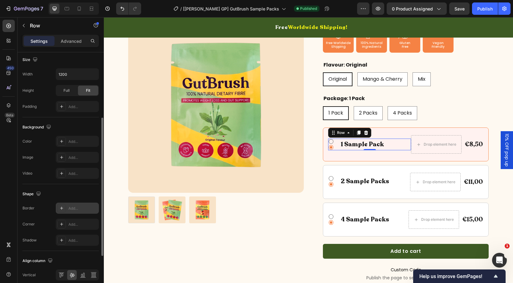
scroll to position [196, 0]
